Goal: Navigation & Orientation: Understand site structure

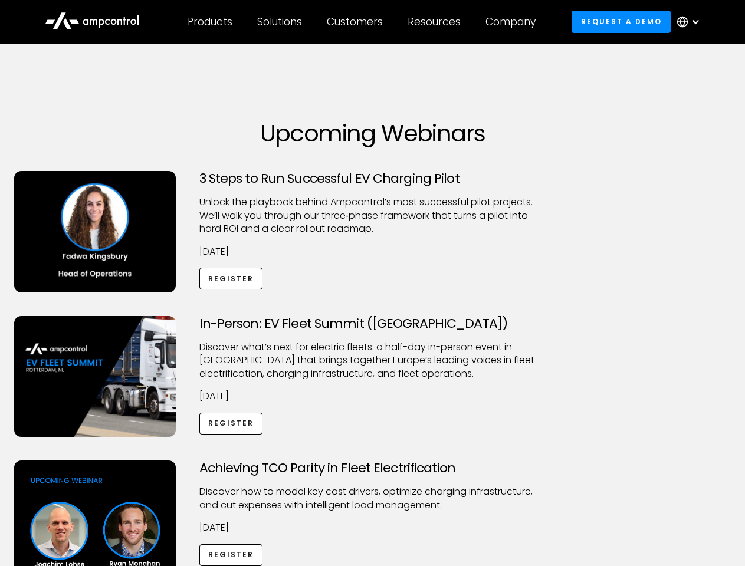
click at [363, 22] on div "Customers" at bounding box center [355, 21] width 56 height 13
click at [209, 22] on div "Products" at bounding box center [210, 21] width 45 height 13
click at [280, 22] on div "Solutions" at bounding box center [279, 21] width 45 height 13
click at [357, 22] on div "Customers" at bounding box center [355, 21] width 56 height 13
click at [437, 22] on div "Resources" at bounding box center [434, 21] width 53 height 13
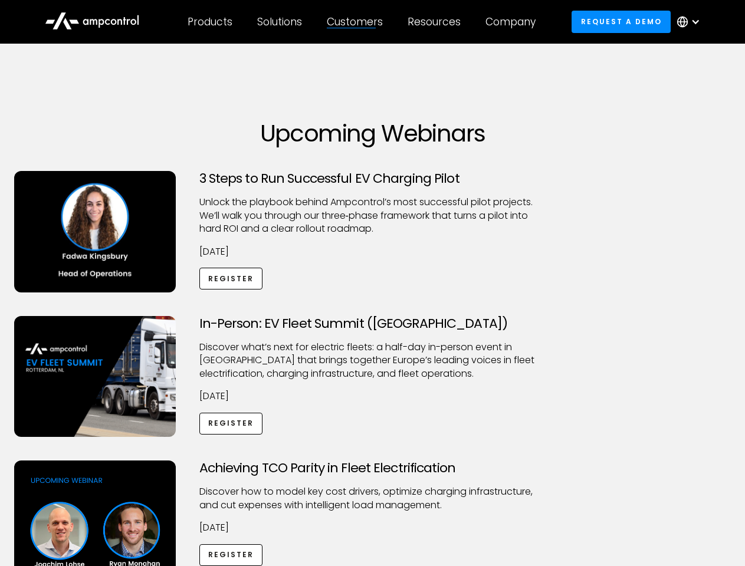
click at [515, 22] on div "Company" at bounding box center [511, 21] width 50 height 13
click at [692, 22] on div at bounding box center [695, 21] width 9 height 9
